Goal: Check status: Check status

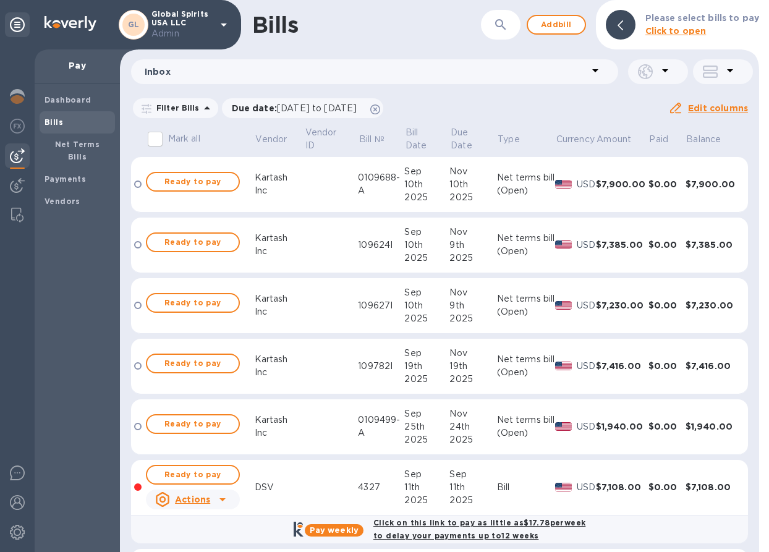
click at [475, 117] on div "Filter Bills Due date : 07/31/2025 to 11/28/2025 Amount Paid Balance" at bounding box center [399, 107] width 537 height 23
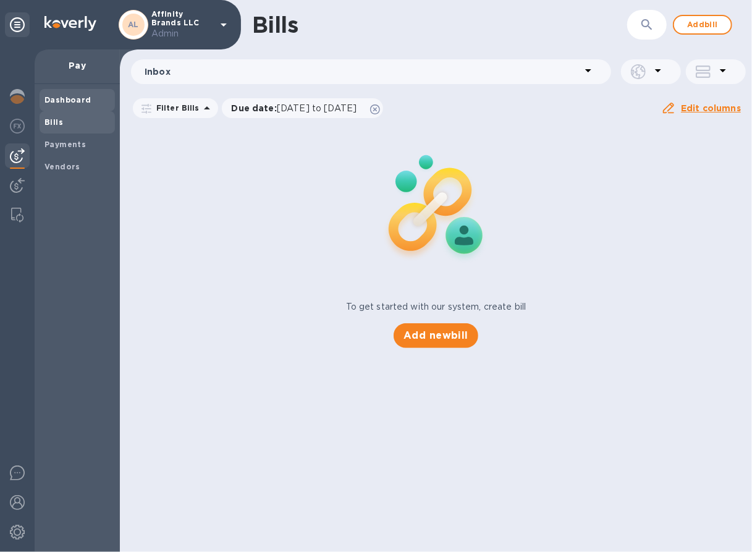
click at [52, 100] on b "Dashboard" at bounding box center [68, 99] width 47 height 9
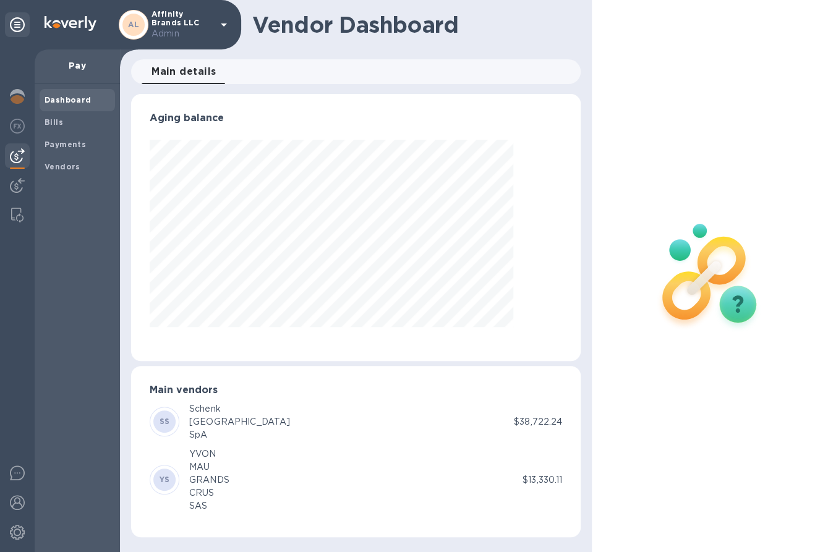
scroll to position [267, 449]
click at [88, 155] on div "Payments" at bounding box center [77, 145] width 75 height 22
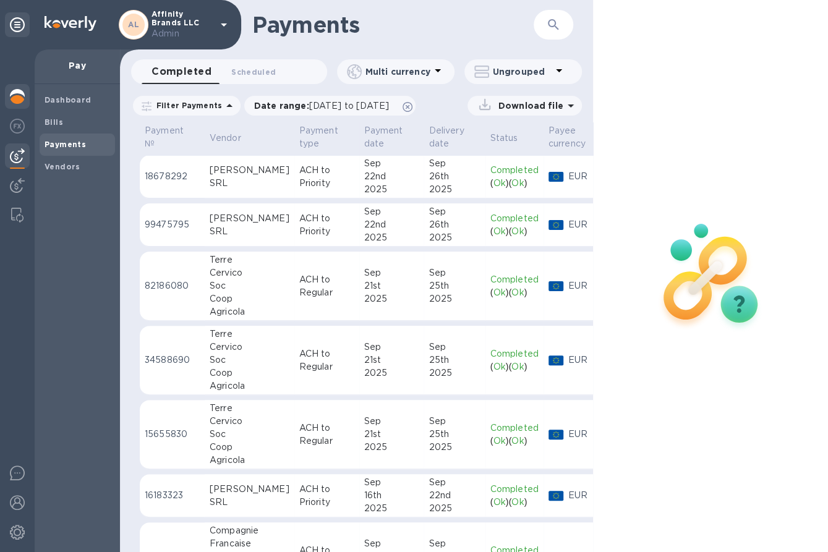
click at [24, 95] on img at bounding box center [17, 96] width 15 height 15
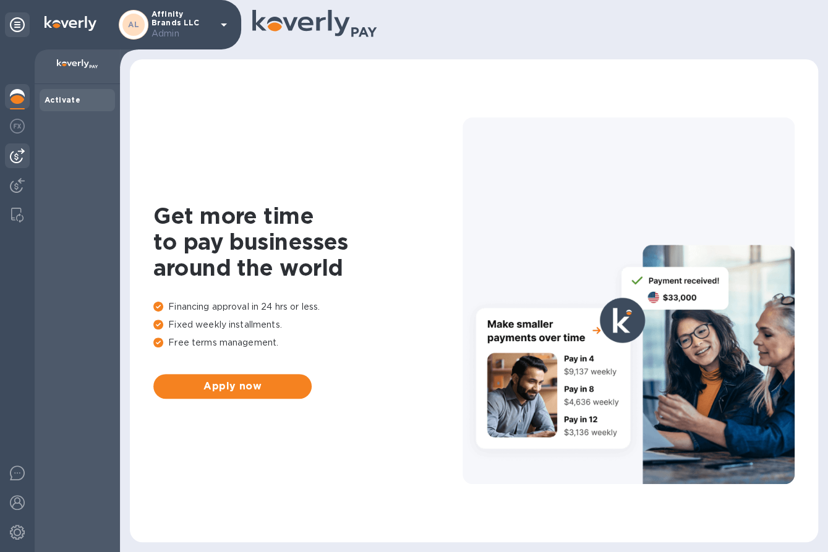
click at [19, 146] on div at bounding box center [17, 155] width 25 height 25
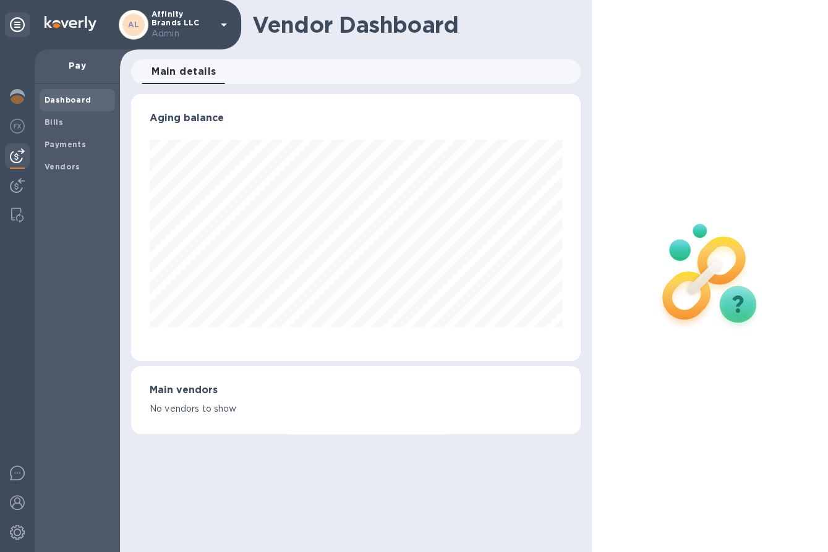
scroll to position [267, 449]
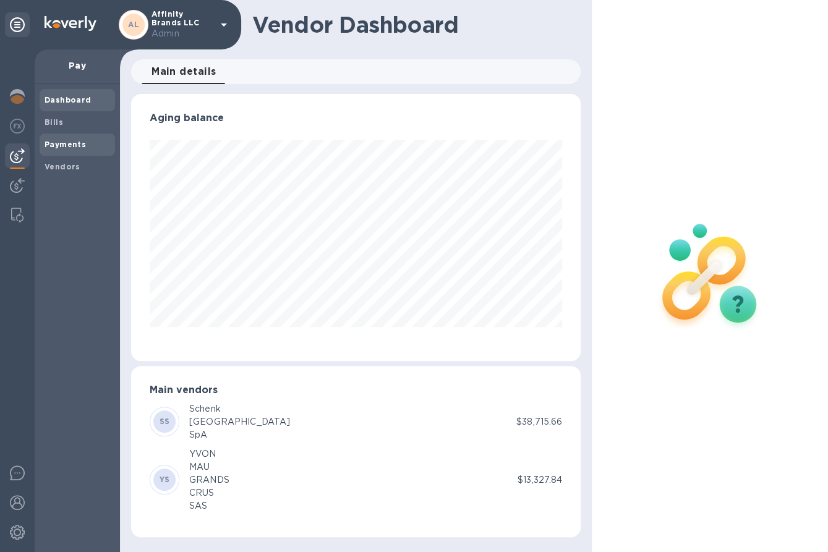
click at [83, 140] on span "Payments" at bounding box center [78, 144] width 66 height 12
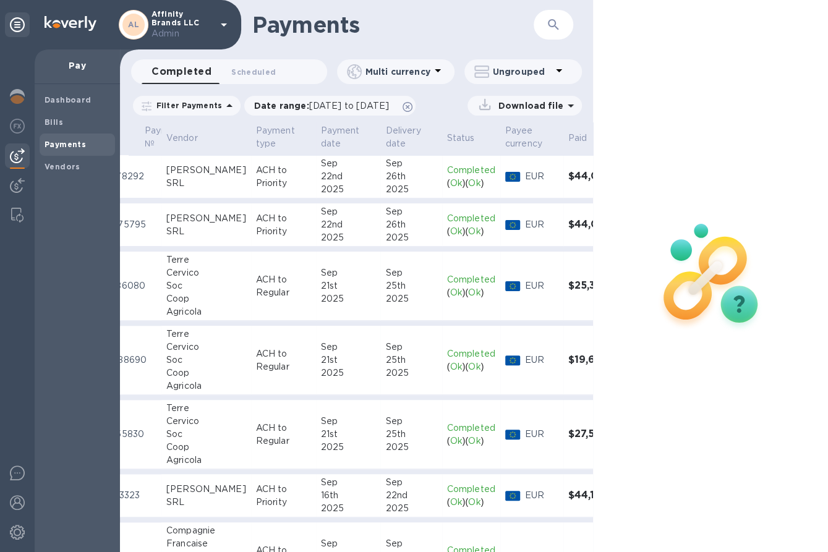
scroll to position [0, 77]
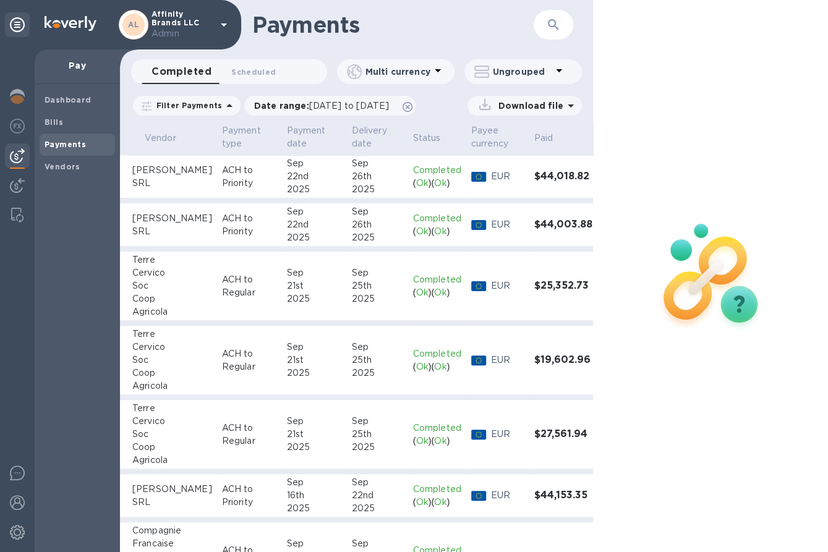
click at [346, 187] on td "[DATE]" at bounding box center [376, 176] width 61 height 43
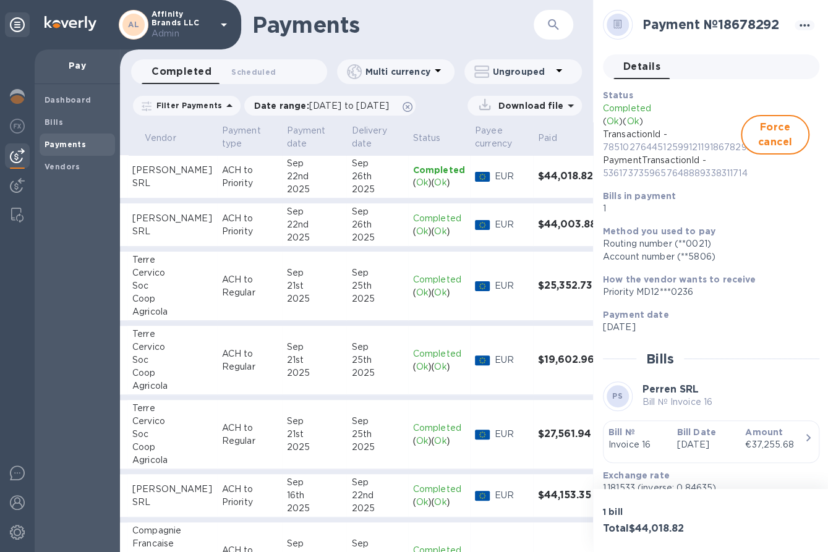
click at [346, 213] on td "[DATE]" at bounding box center [376, 224] width 61 height 43
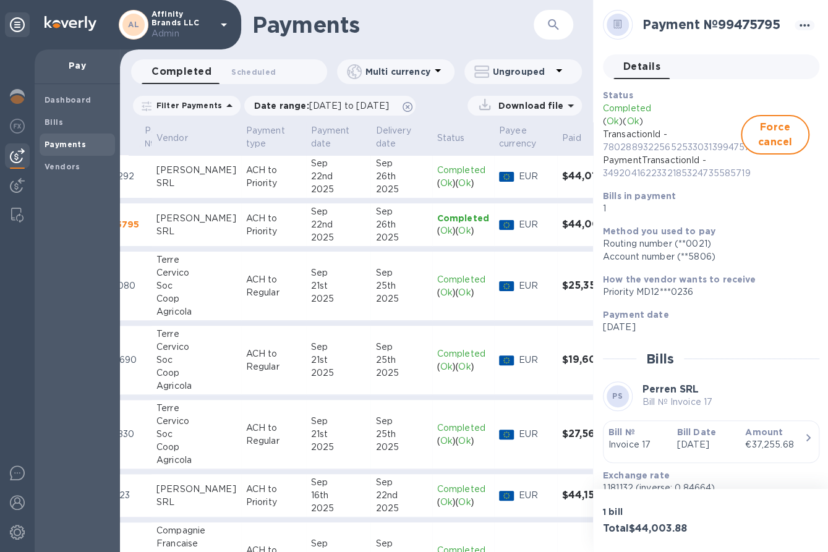
scroll to position [0, 79]
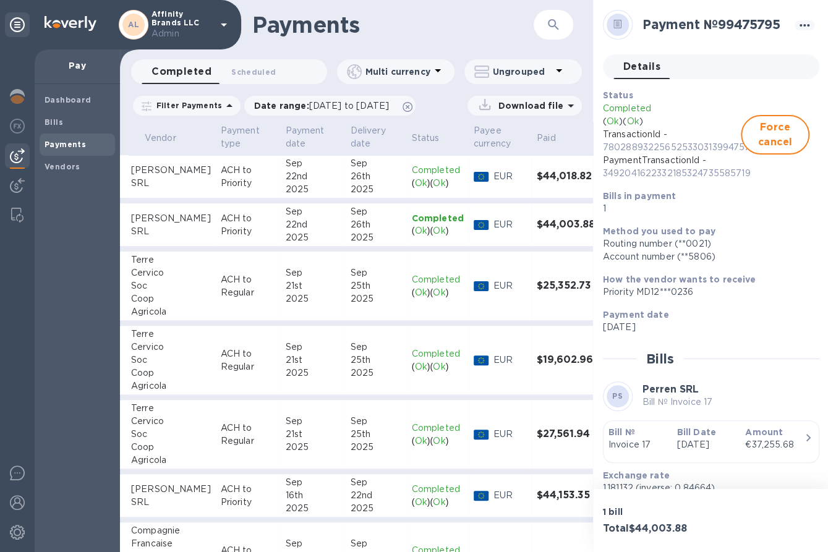
click at [360, 490] on div "22nd" at bounding box center [375, 495] width 51 height 13
